Goal: Information Seeking & Learning: Learn about a topic

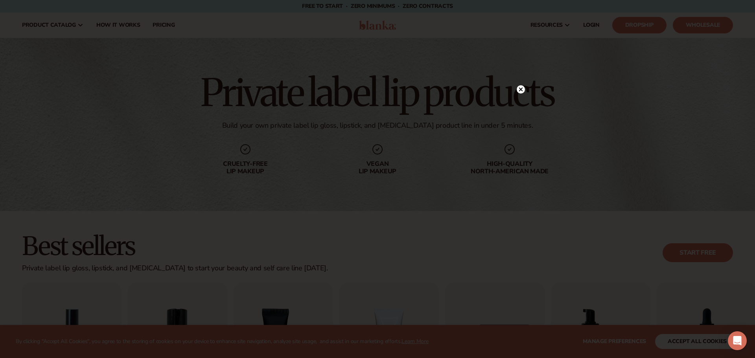
click at [521, 90] on icon at bounding box center [521, 90] width 4 height 4
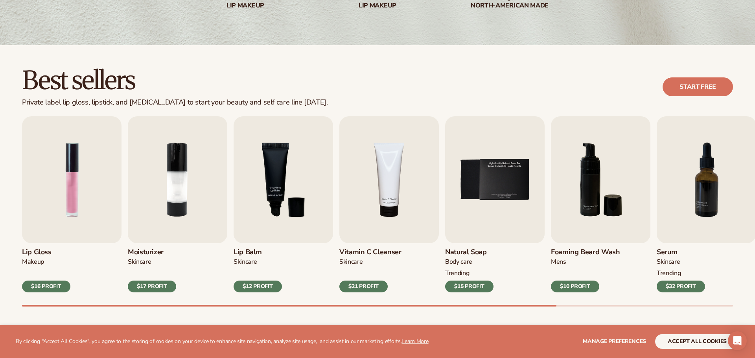
scroll to position [169, 0]
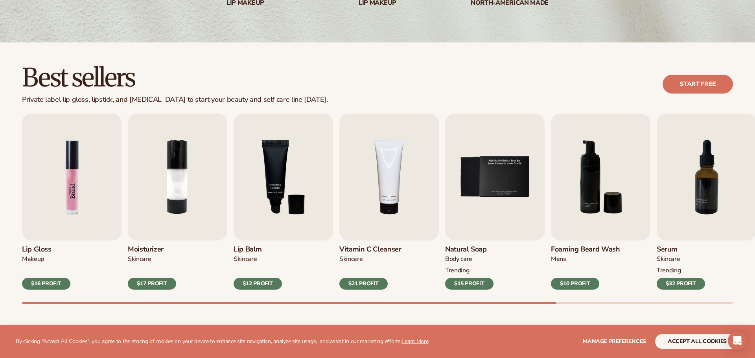
click at [46, 225] on img "1 / 9" at bounding box center [72, 177] width 100 height 127
click at [40, 249] on h3 "Lip Gloss" at bounding box center [46, 249] width 48 height 9
click at [79, 192] on img "1 / 9" at bounding box center [72, 177] width 100 height 127
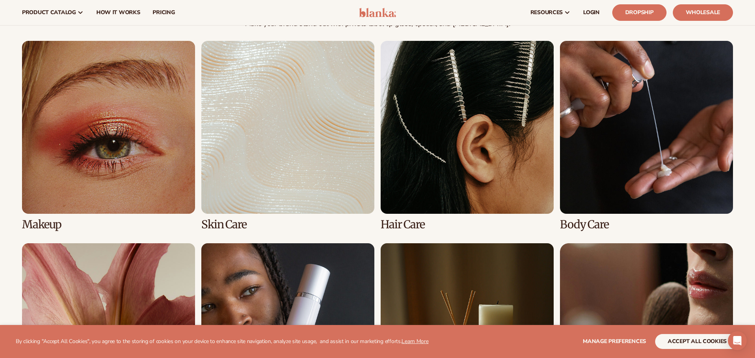
scroll to position [573, 0]
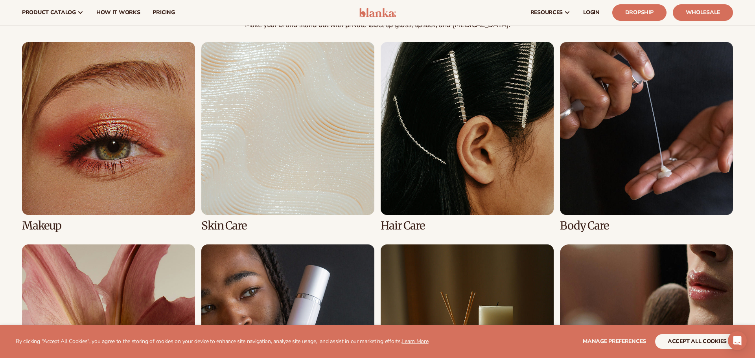
click at [488, 153] on link "3 / 8" at bounding box center [467, 137] width 173 height 190
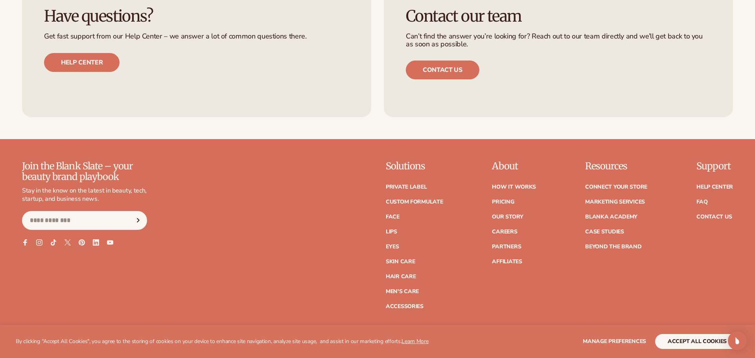
scroll to position [3037, 0]
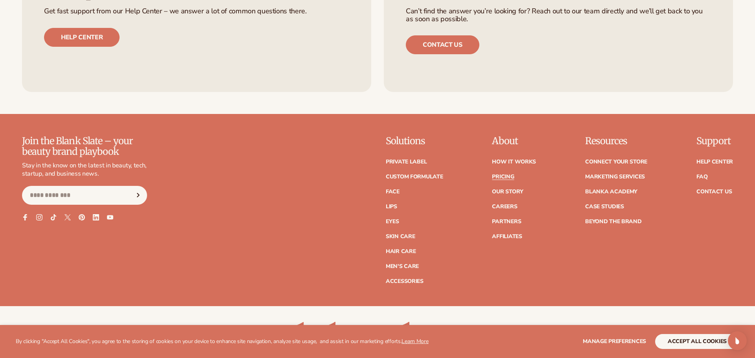
click at [501, 176] on link "Pricing" at bounding box center [503, 177] width 22 height 6
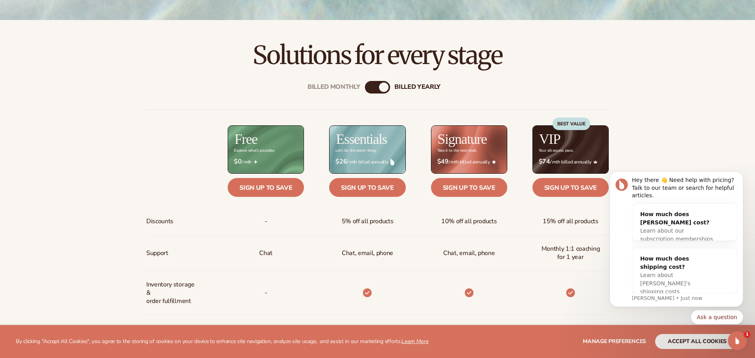
scroll to position [291, 0]
